Goal: Navigation & Orientation: Find specific page/section

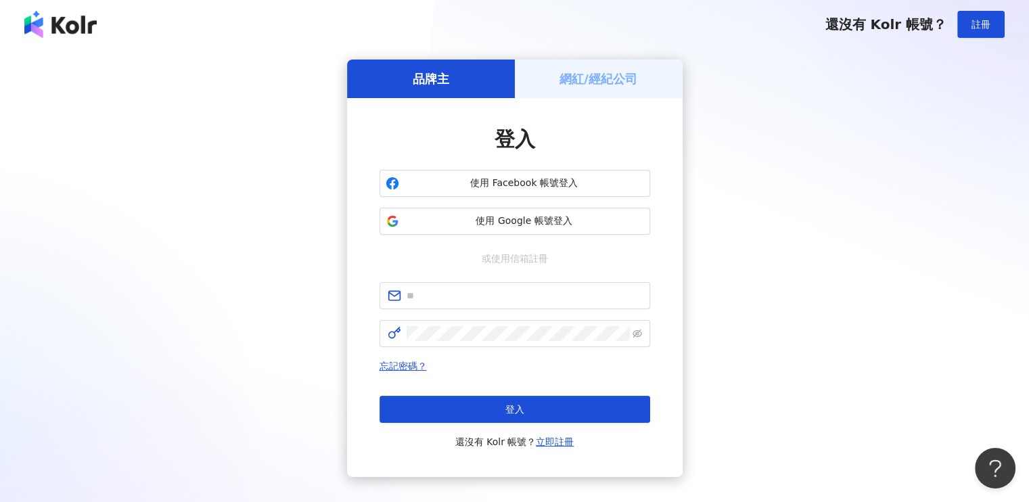
click at [599, 80] on h5 "網紅/經紀公司" at bounding box center [598, 78] width 78 height 17
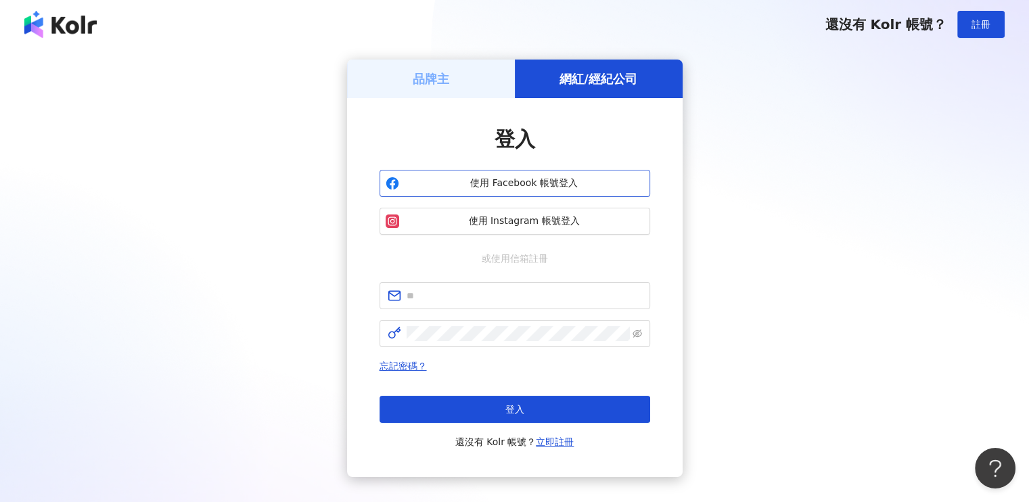
click at [555, 178] on span "使用 Facebook 帳號登入" at bounding box center [523, 184] width 239 height 14
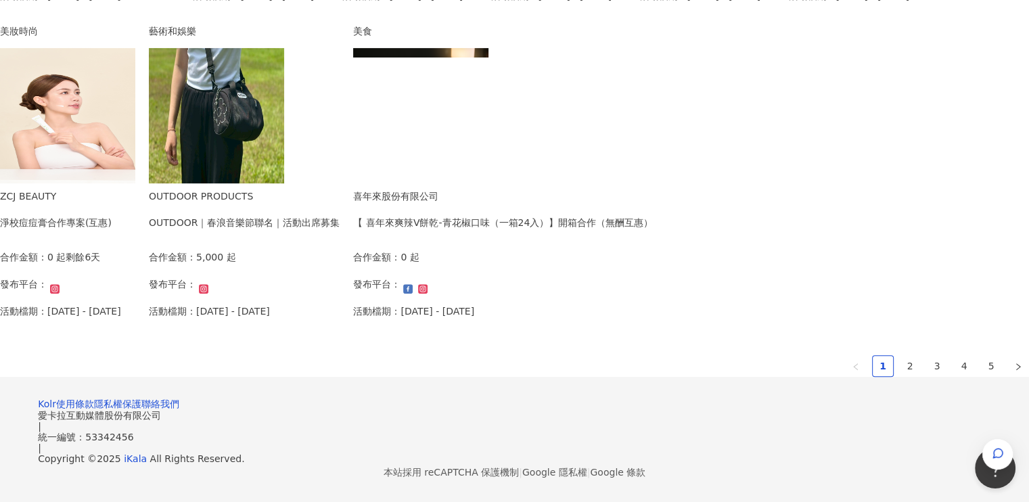
scroll to position [879, 0]
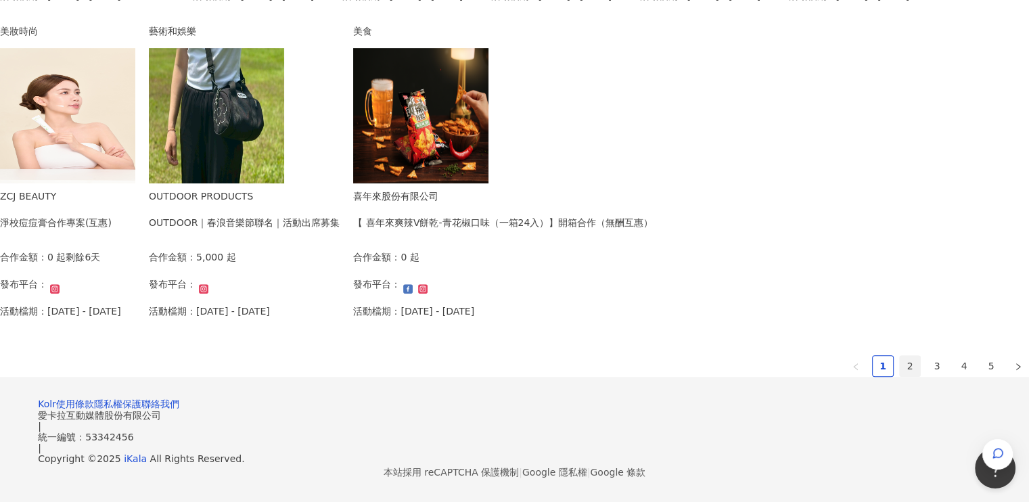
click at [899, 356] on link "2" at bounding box center [909, 366] width 20 height 20
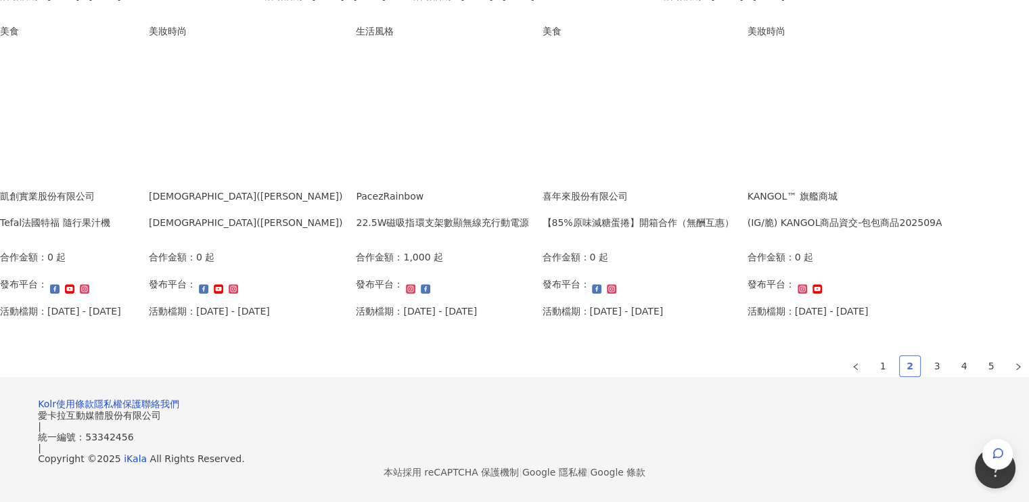
scroll to position [950, 0]
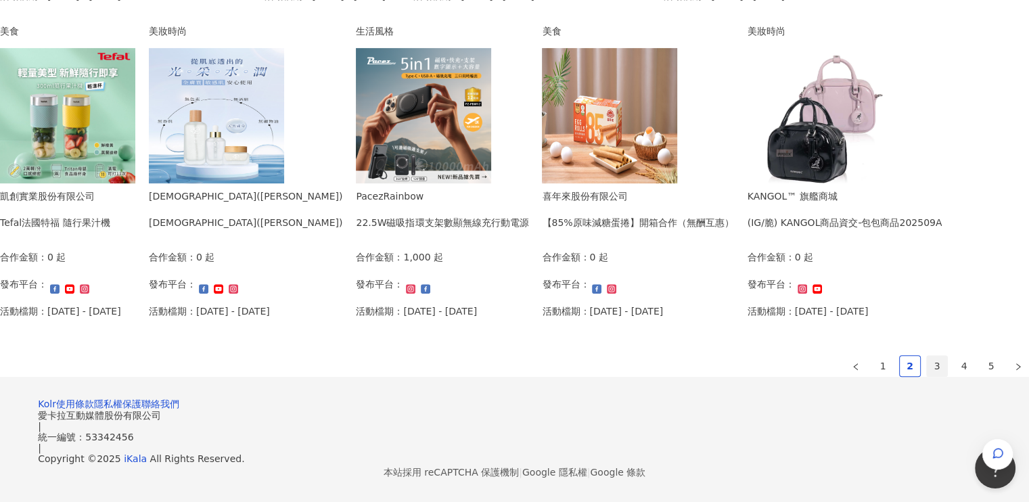
click at [926, 356] on link "3" at bounding box center [936, 366] width 20 height 20
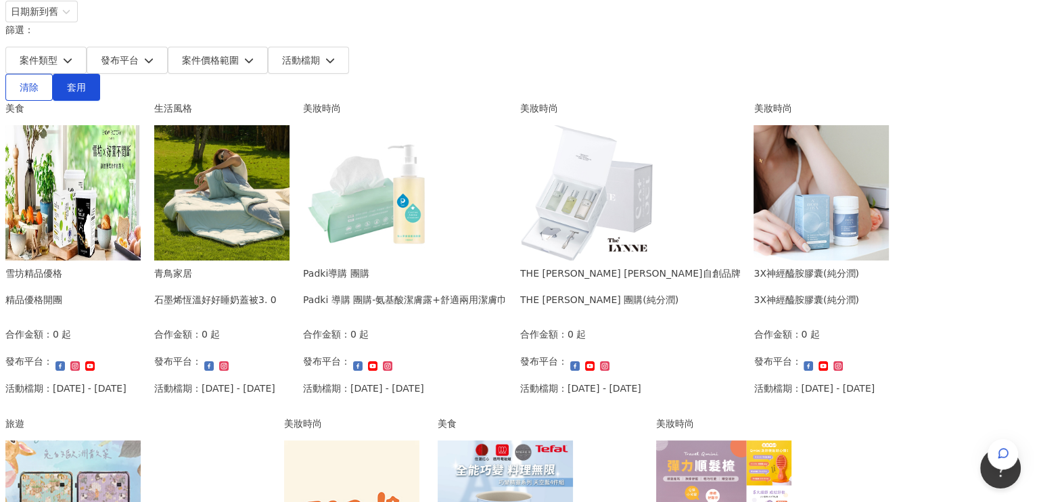
scroll to position [68, 0]
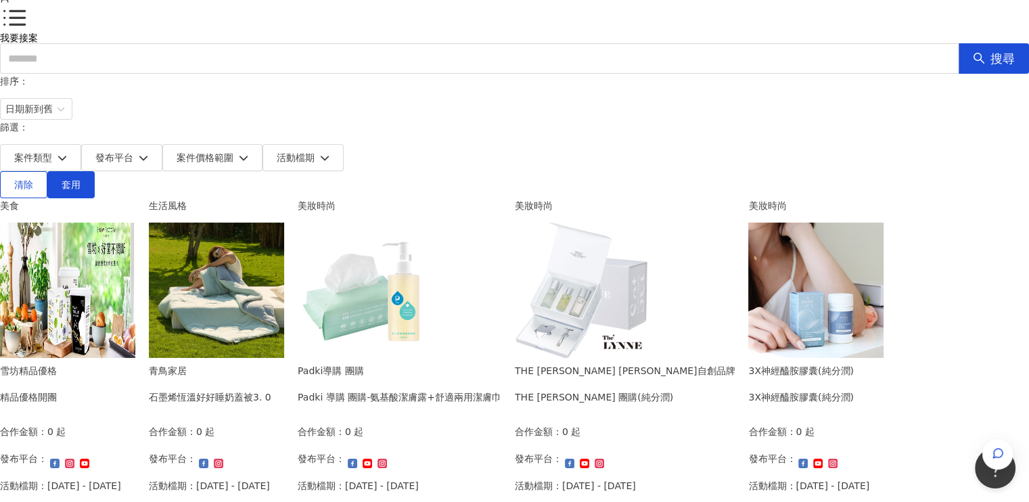
click at [284, 222] on img at bounding box center [216, 289] width 135 height 135
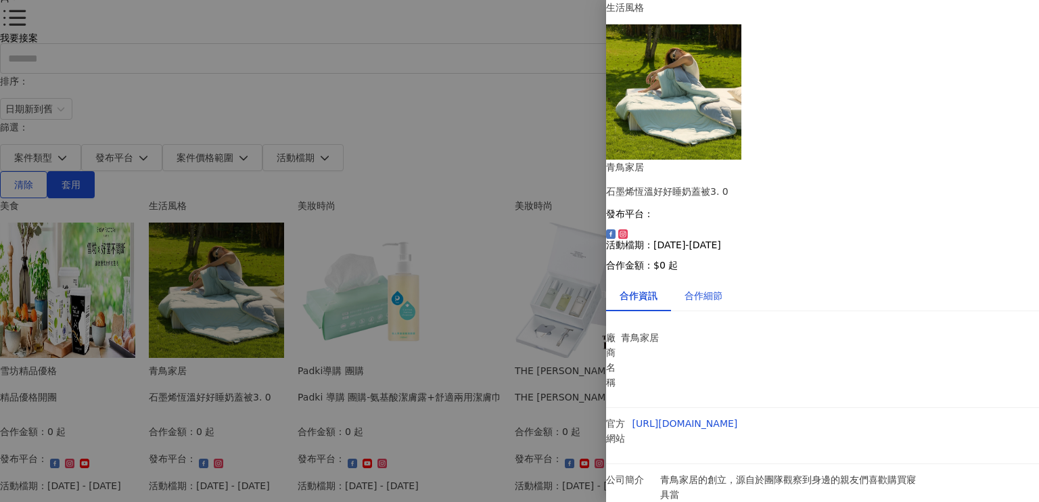
click at [720, 288] on div "合作細節" at bounding box center [703, 295] width 38 height 15
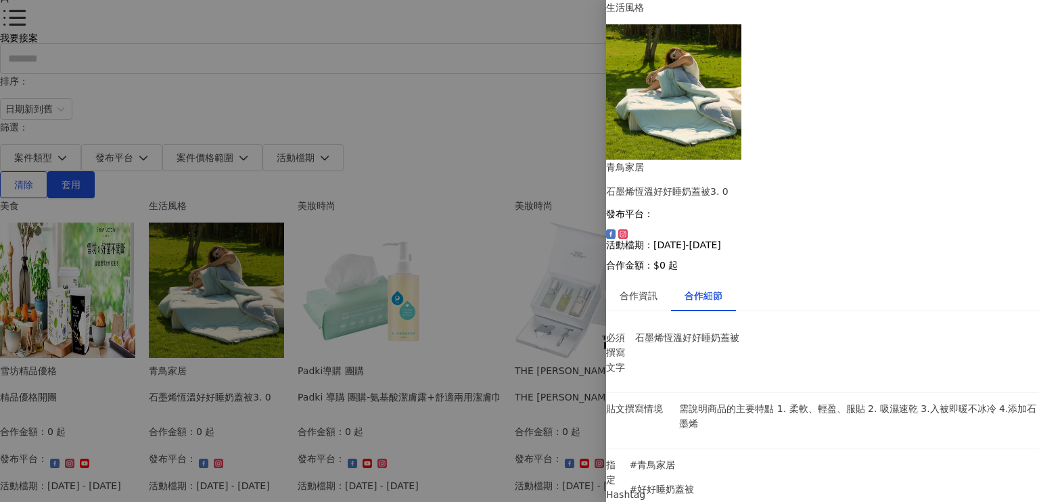
scroll to position [43, 0]
click at [457, 10] on div at bounding box center [519, 251] width 1039 height 502
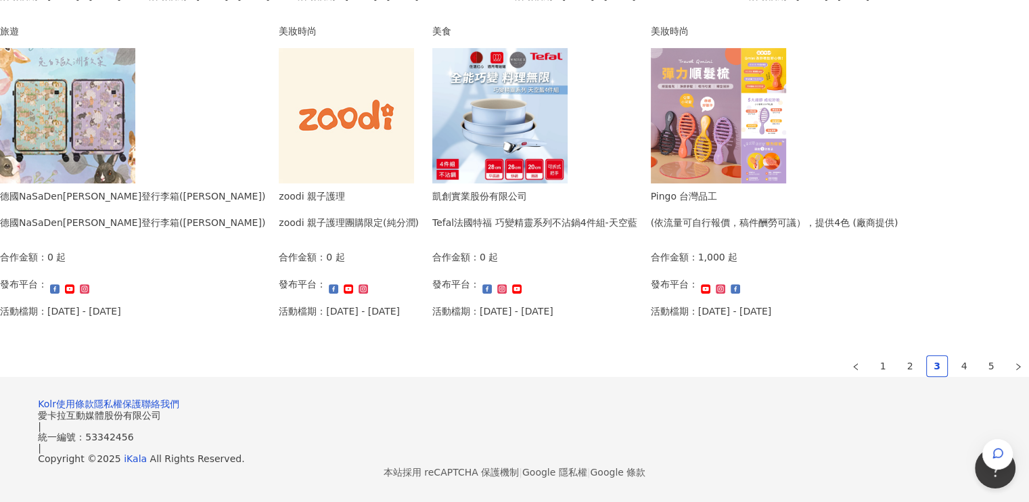
scroll to position [947, 0]
click at [954, 356] on link "4" at bounding box center [964, 366] width 20 height 20
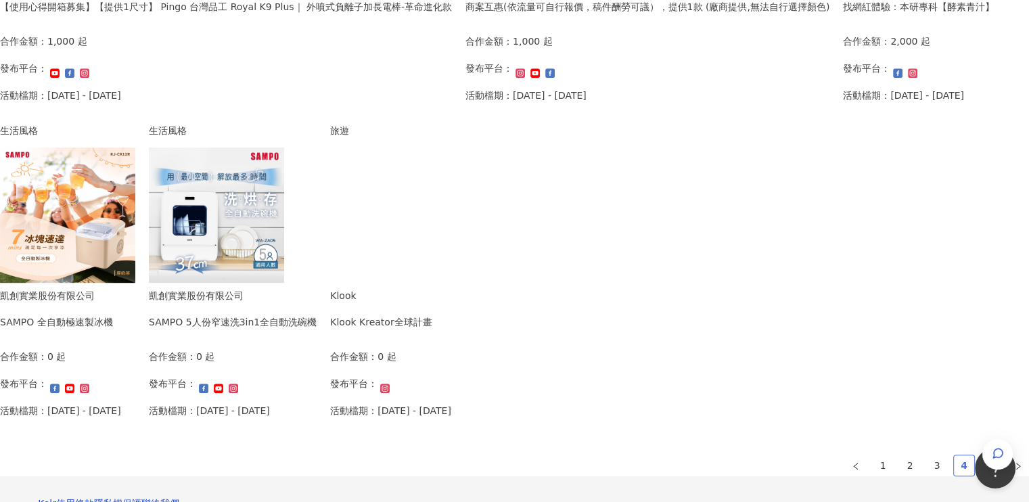
scroll to position [879, 0]
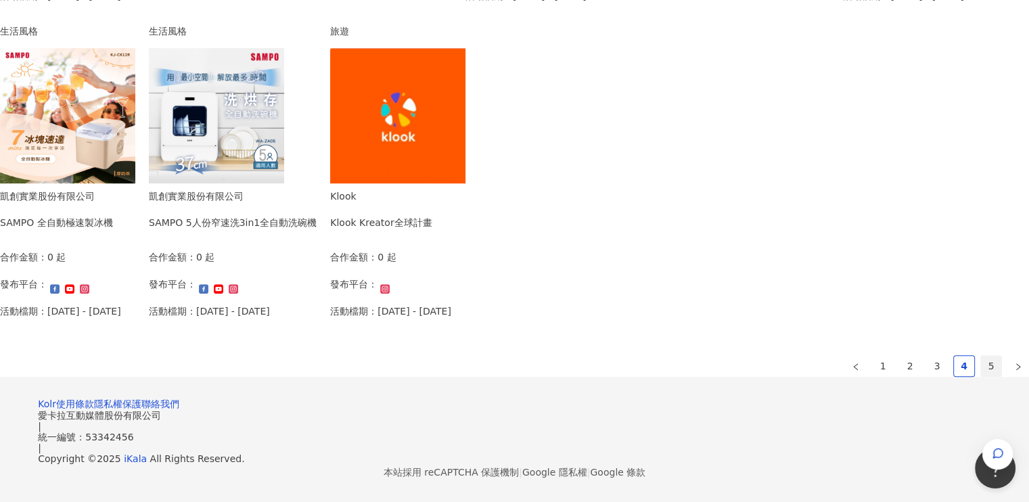
click at [981, 356] on link "5" at bounding box center [991, 366] width 20 height 20
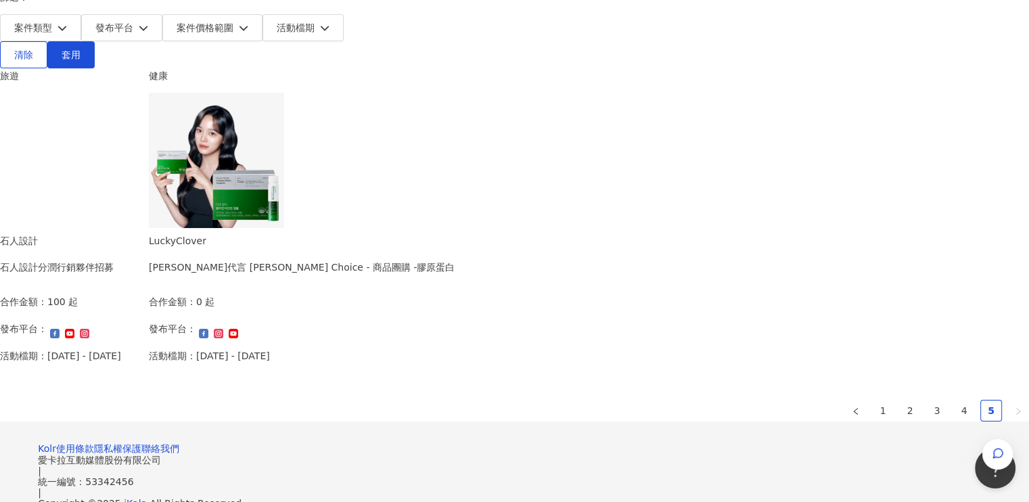
scroll to position [0, 0]
